Goal: Navigation & Orientation: Find specific page/section

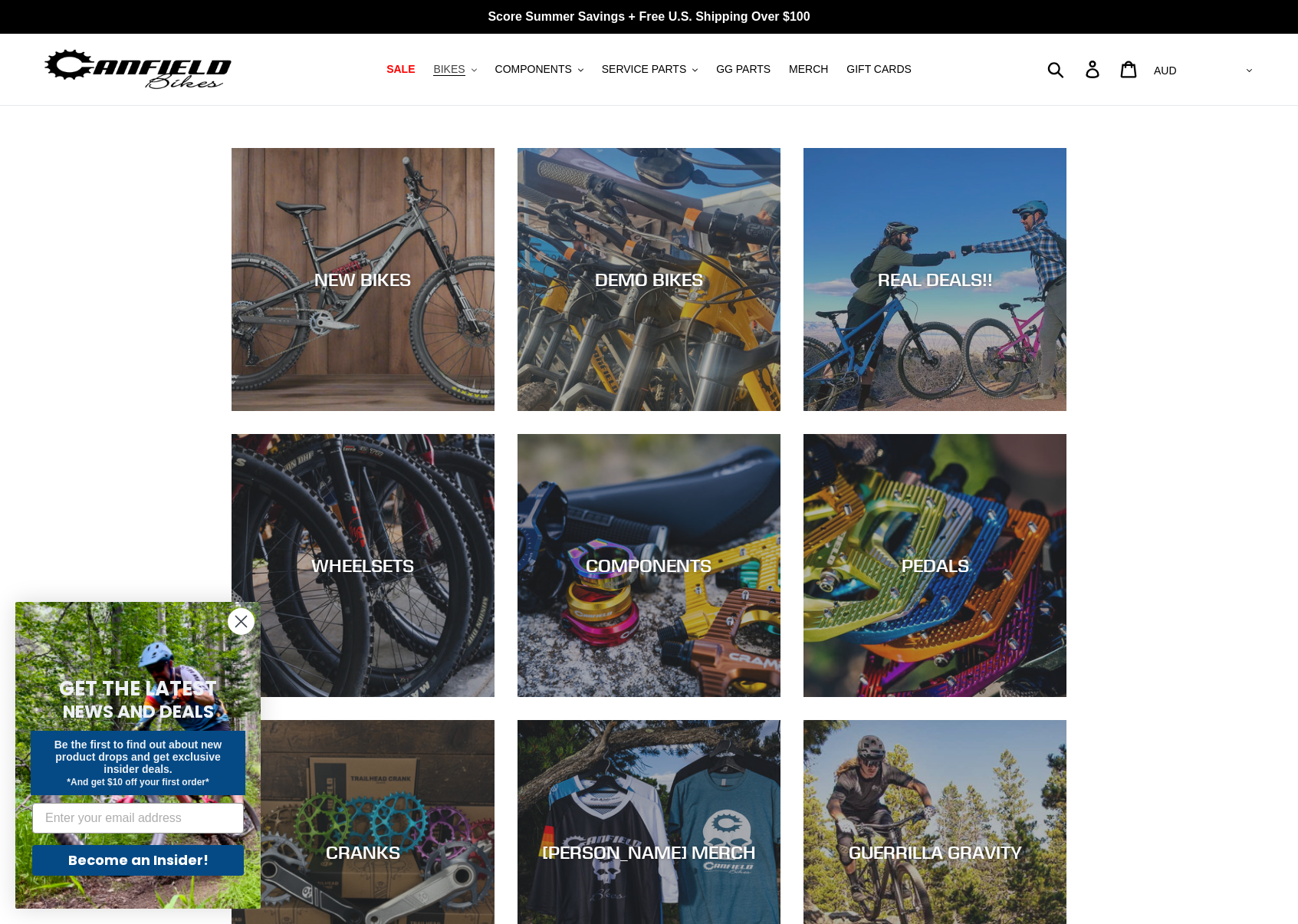
click at [477, 72] on icon ".cls-1{fill:#231f20}" at bounding box center [474, 69] width 5 height 5
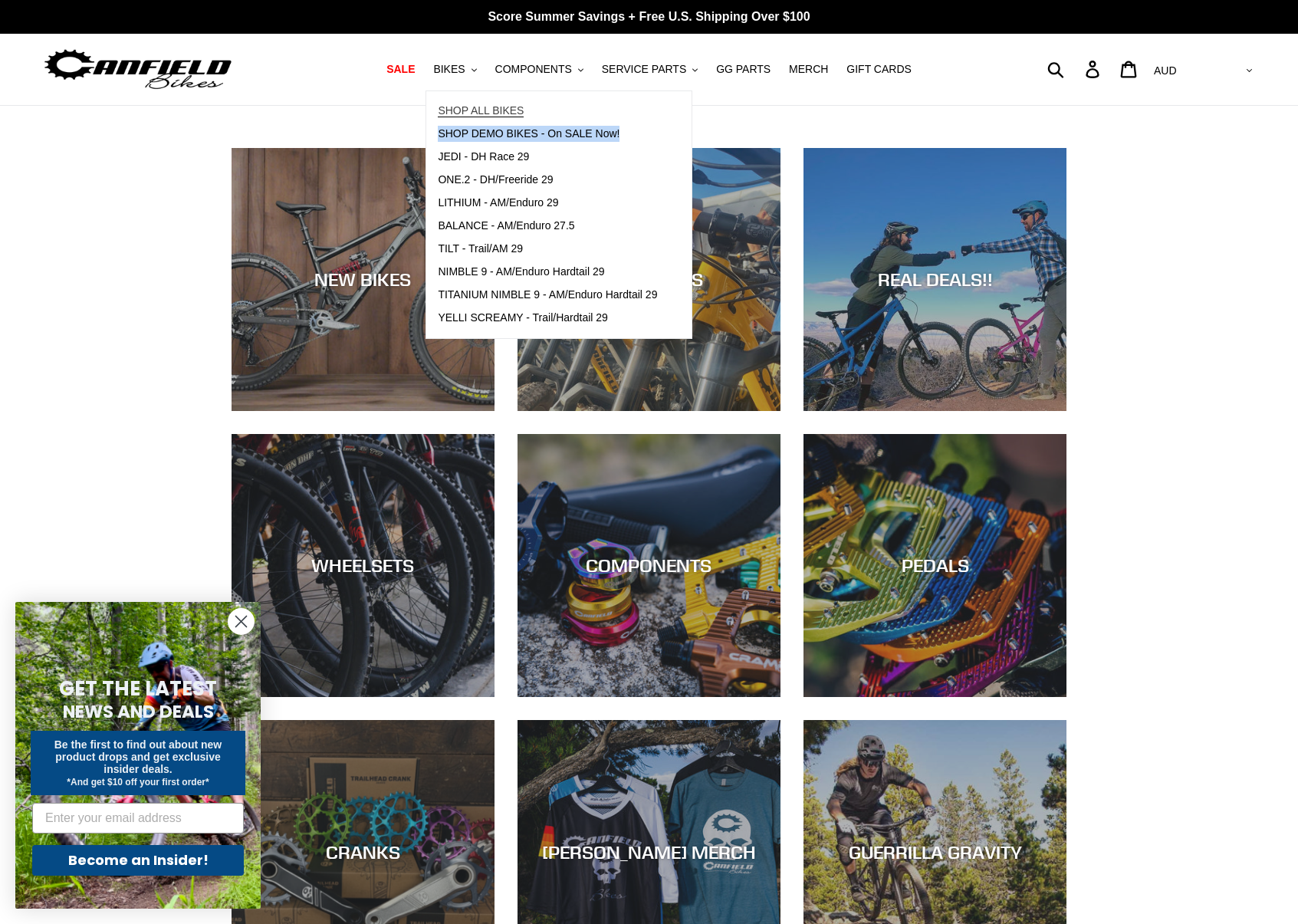
click at [485, 109] on span "SHOP ALL BIKES" at bounding box center [481, 111] width 86 height 13
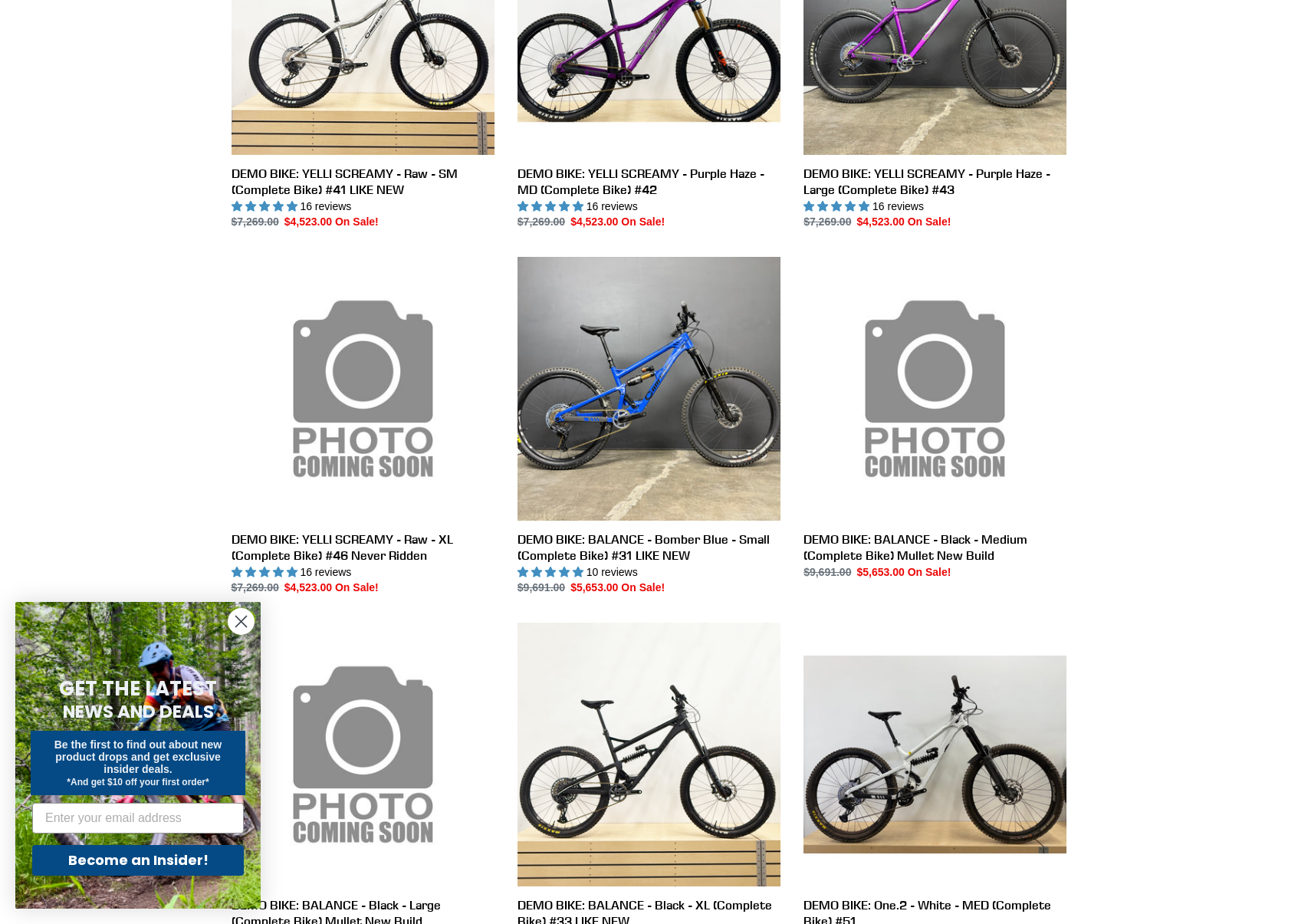
scroll to position [578, 0]
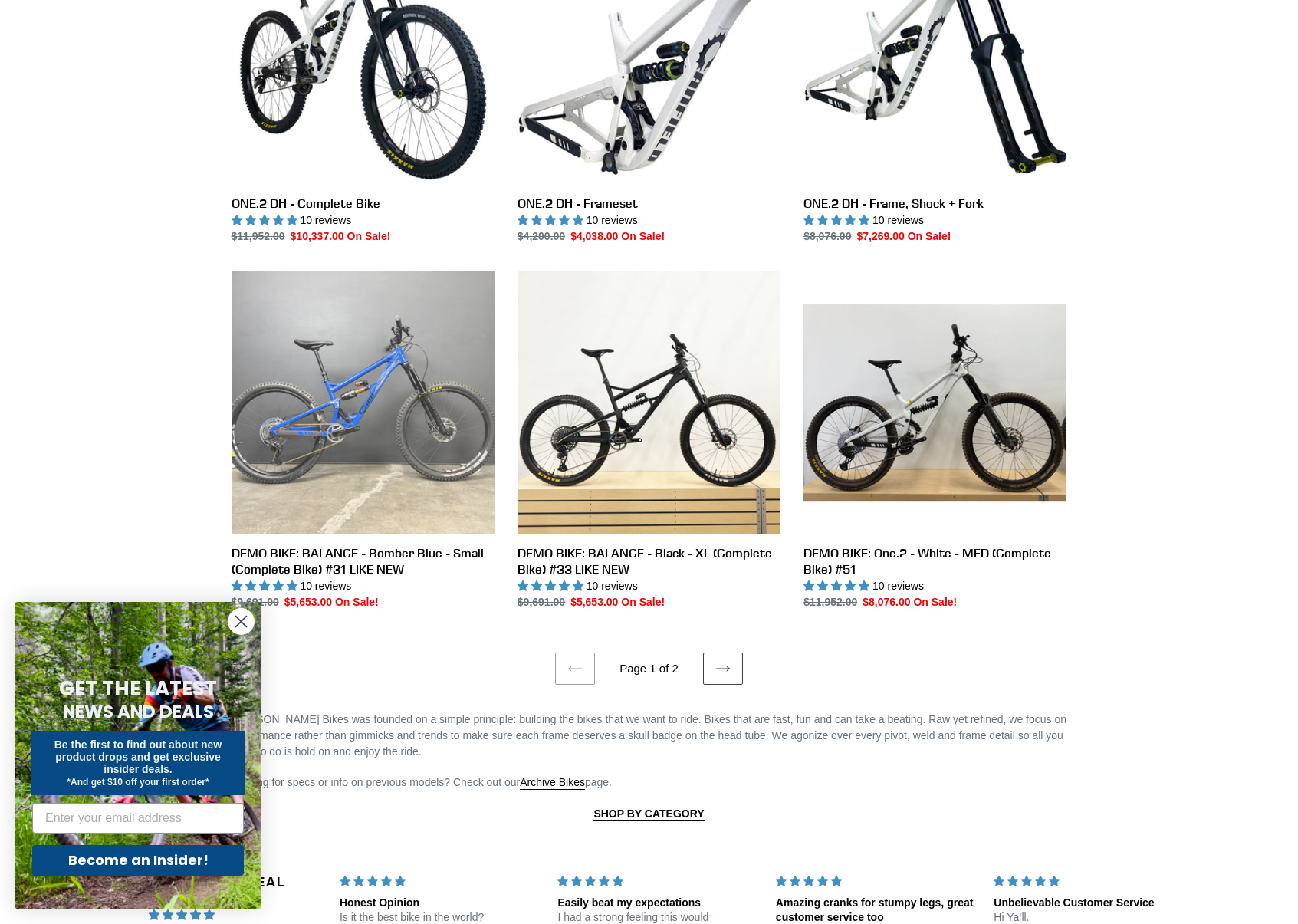
scroll to position [2835, 0]
